Goal: Ask a question

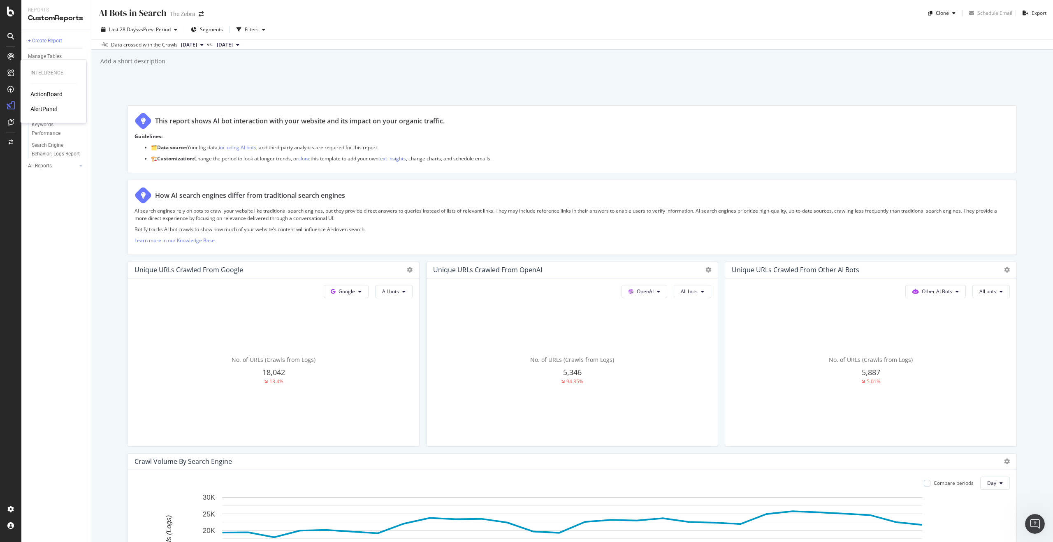
scroll to position [1214, 0]
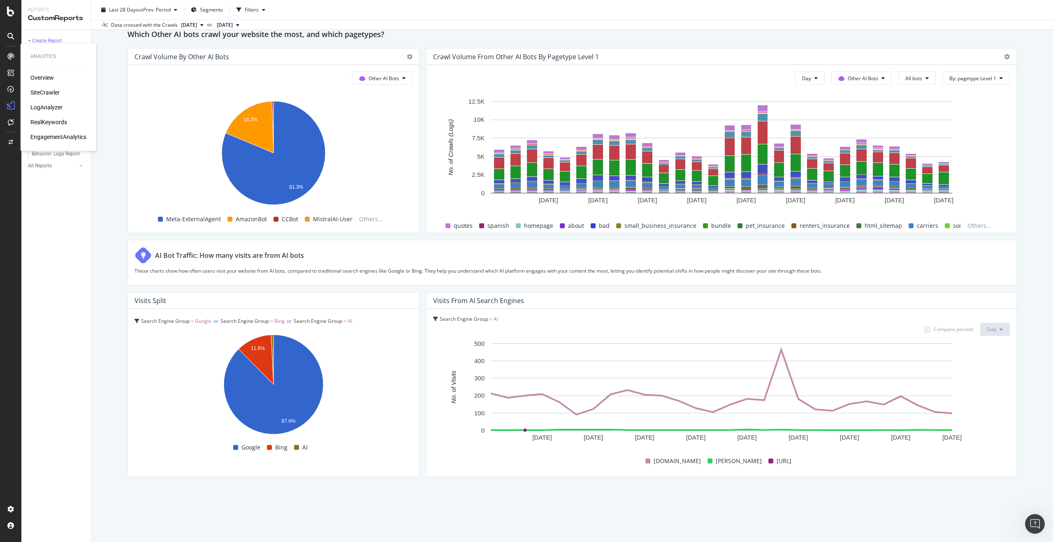
click at [41, 122] on div "RealKeywords" at bounding box center [48, 122] width 37 height 8
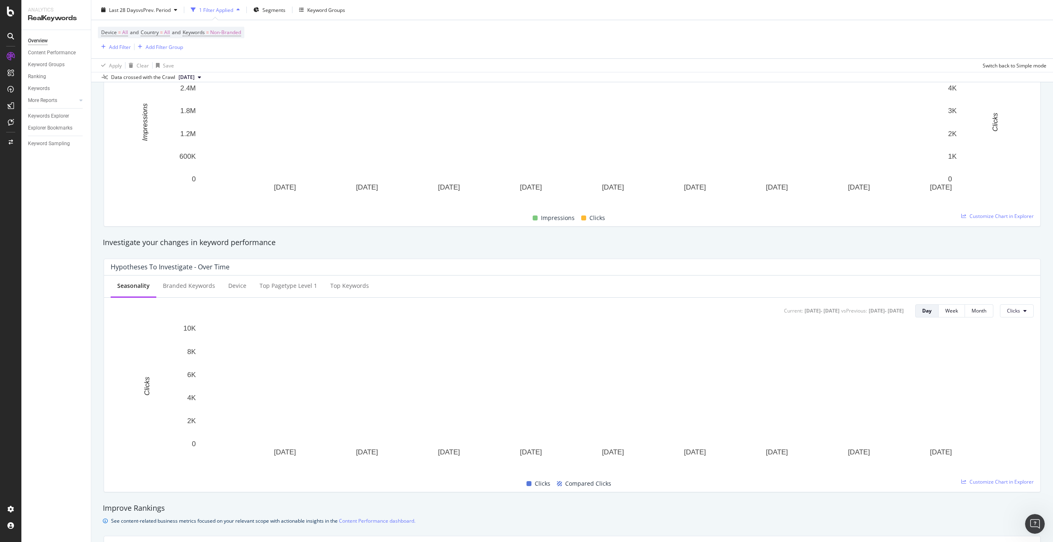
scroll to position [145, 0]
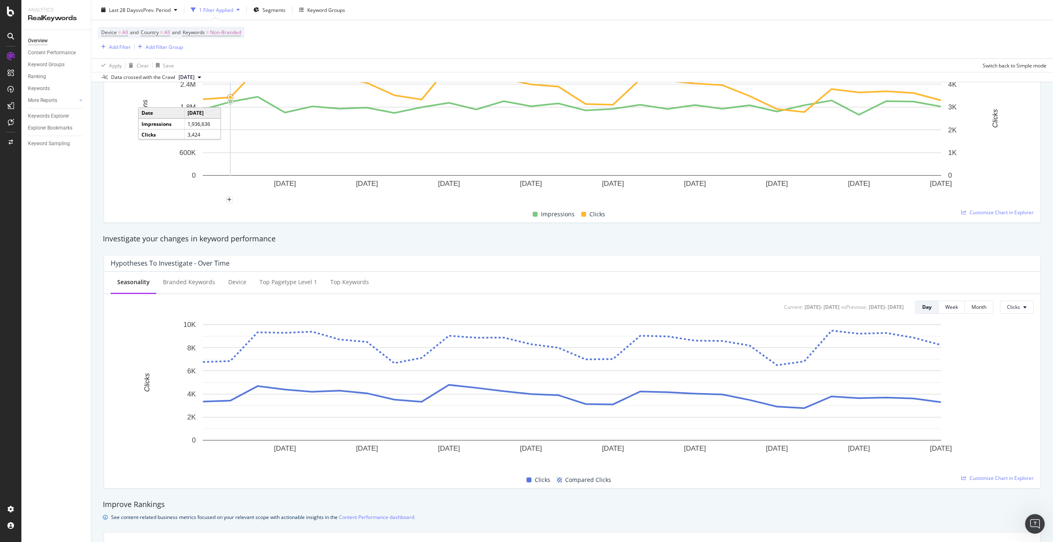
click at [195, 77] on span "[DATE]" at bounding box center [187, 77] width 16 height 7
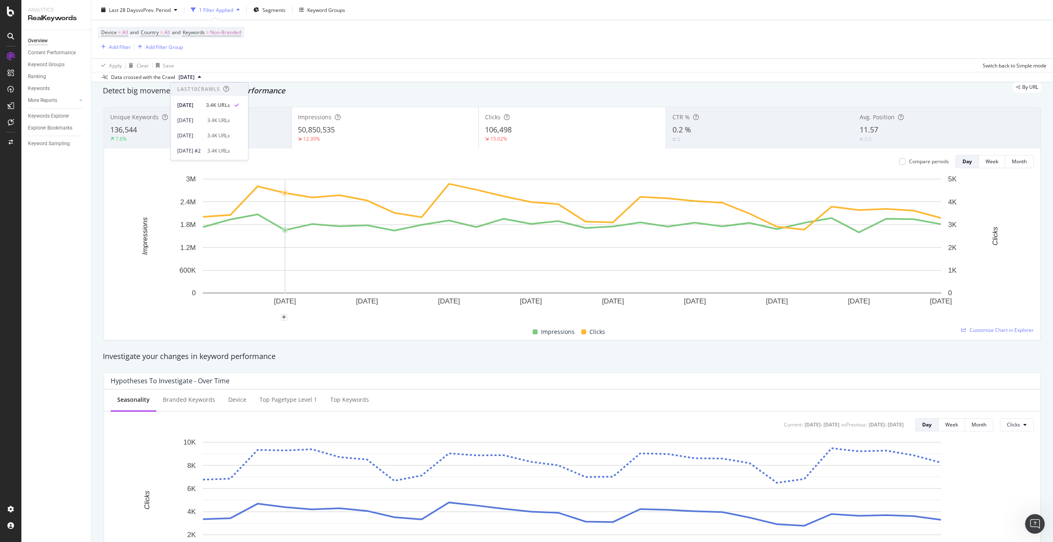
scroll to position [0, 0]
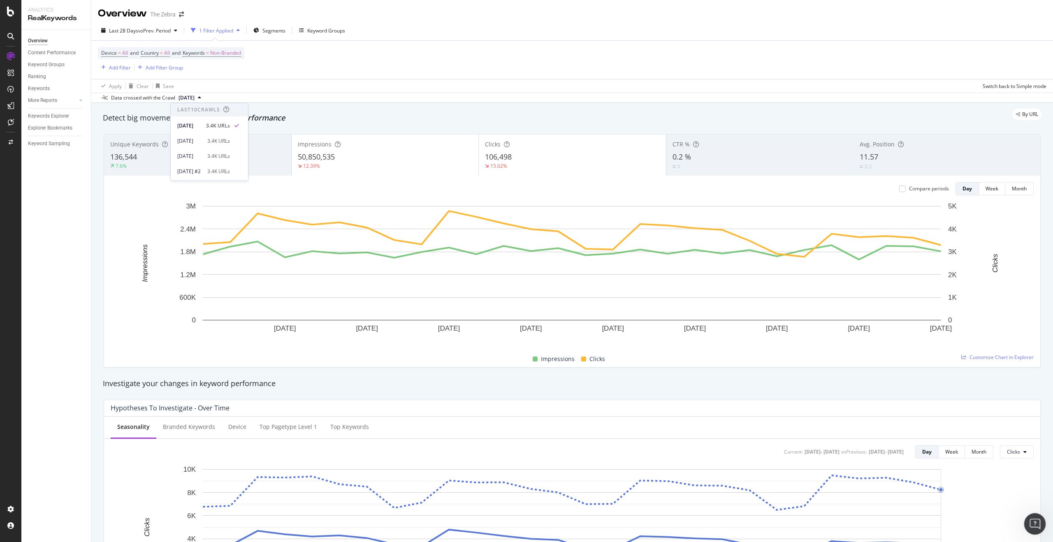
click at [1024, 522] on html at bounding box center [1034, 523] width 20 height 20
click at [1030, 521] on icon "Open Intercom Messenger" at bounding box center [1034, 523] width 14 height 14
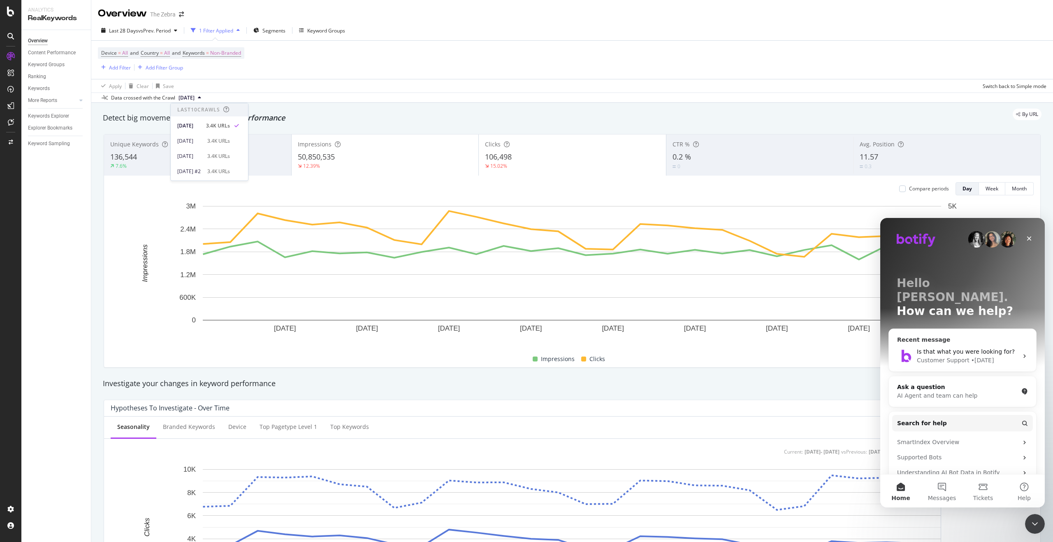
click at [945, 341] on div "Is that what you were looking for? Customer Support • [DATE]" at bounding box center [962, 356] width 147 height 30
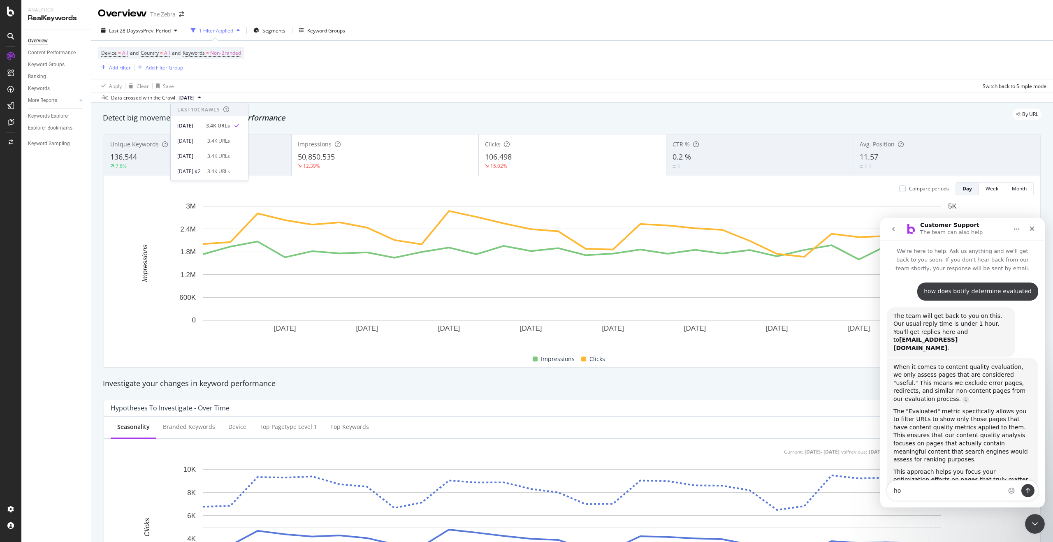
type textarea "h"
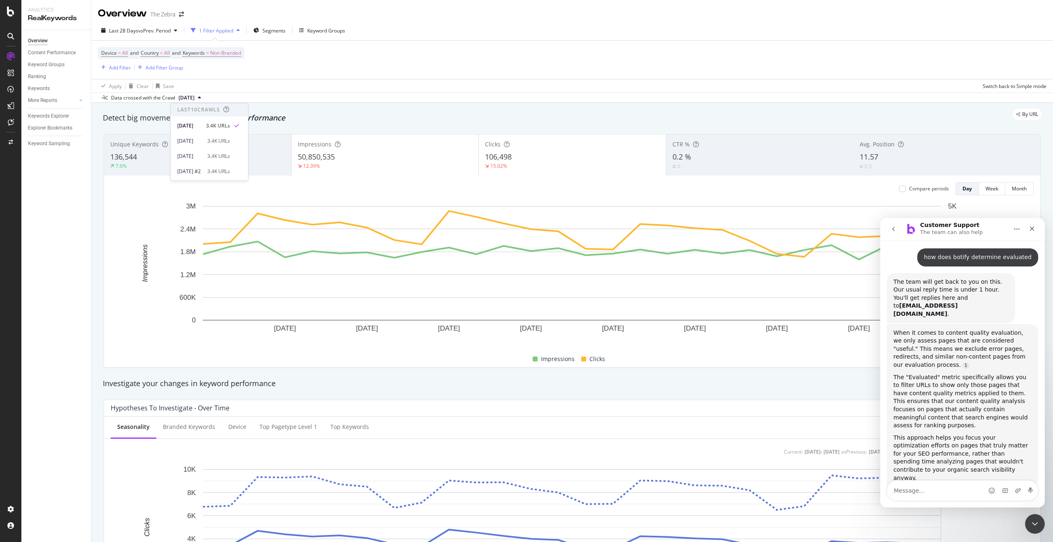
scroll to position [52, 0]
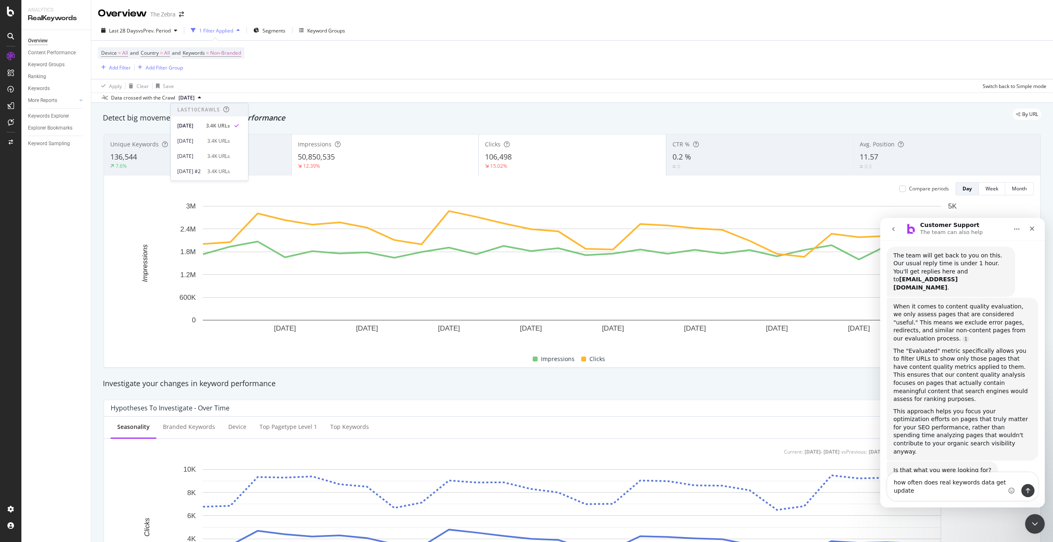
type textarea "how often does real keywords data get updated"
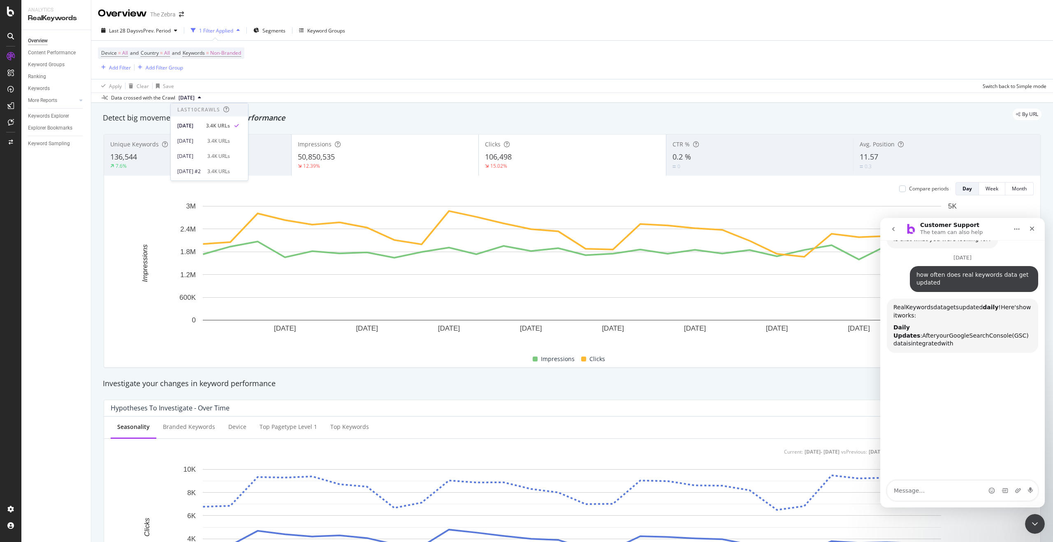
scroll to position [306, 0]
